Goal: Task Accomplishment & Management: Manage account settings

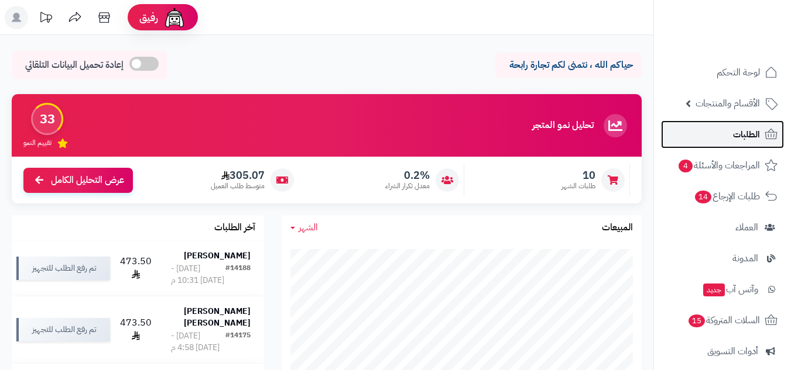
click at [736, 128] on span "الطلبات" at bounding box center [746, 134] width 27 height 16
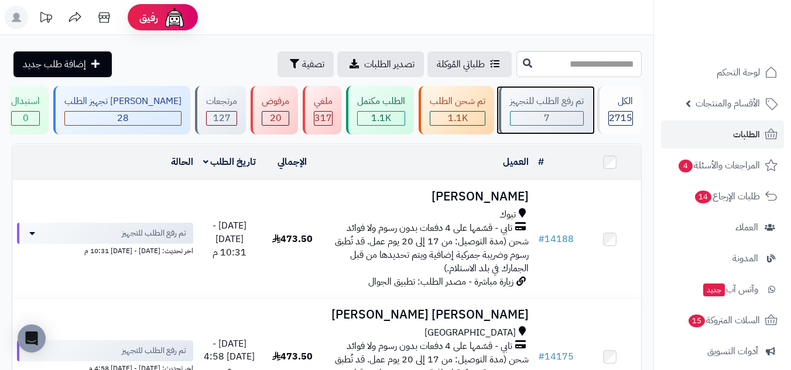
click at [557, 116] on div "7" at bounding box center [546, 118] width 73 height 13
